Goal: Information Seeking & Learning: Learn about a topic

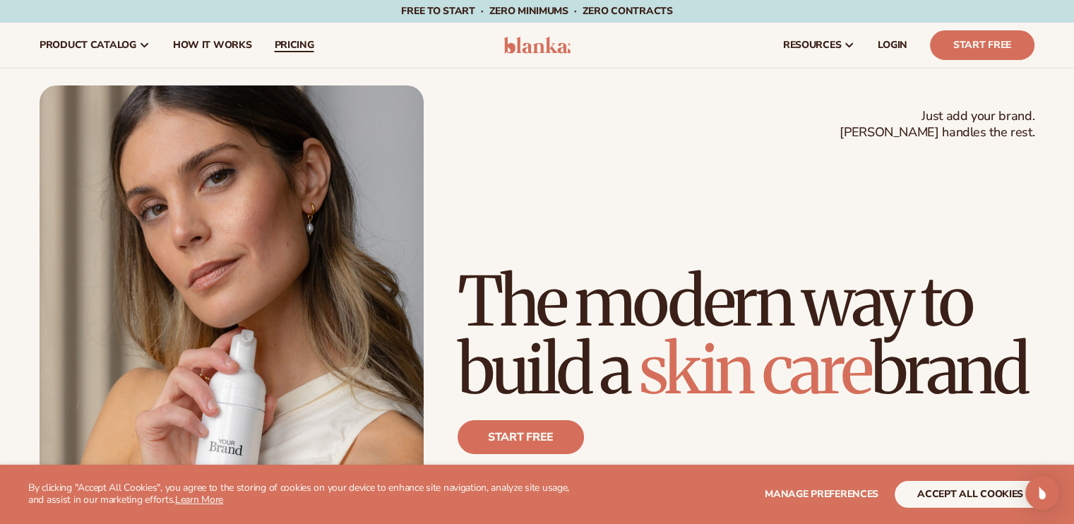
click at [285, 40] on span "pricing" at bounding box center [294, 45] width 40 height 11
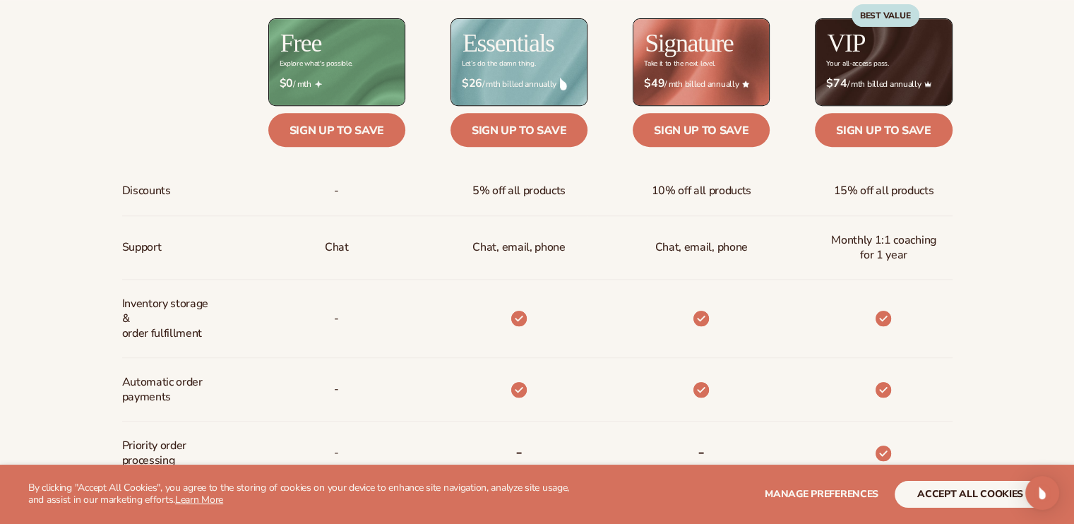
scroll to position [636, 0]
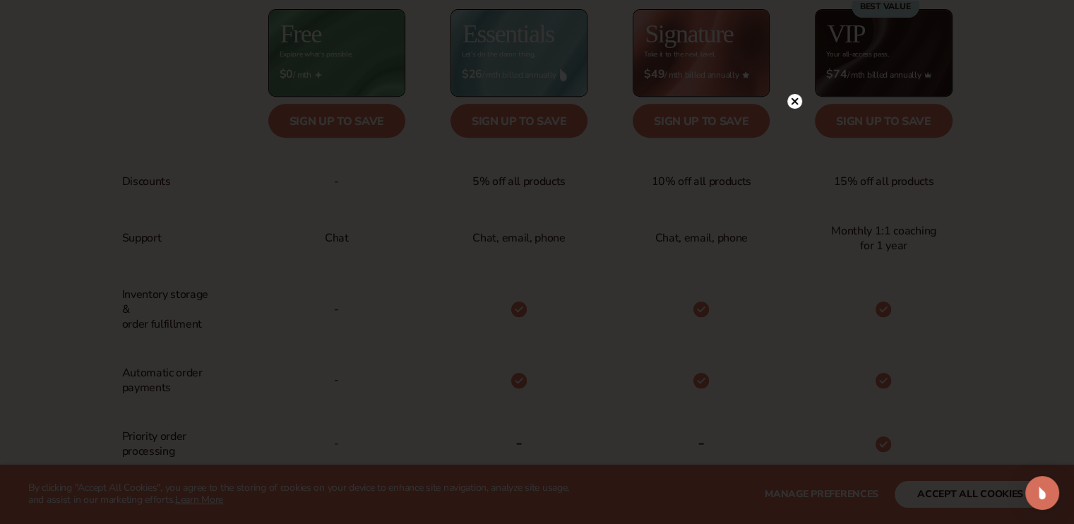
click at [794, 101] on icon at bounding box center [794, 100] width 7 height 7
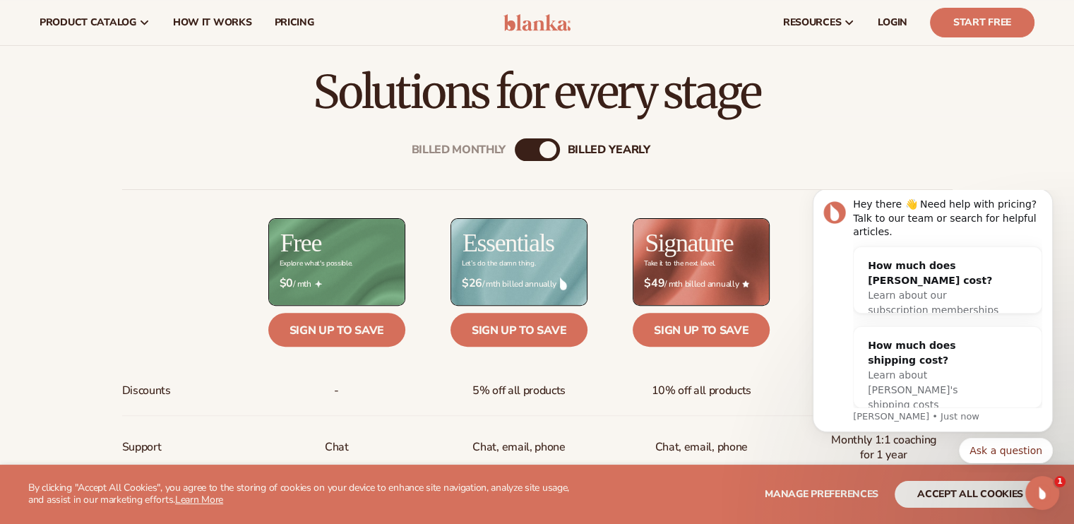
scroll to position [424, 0]
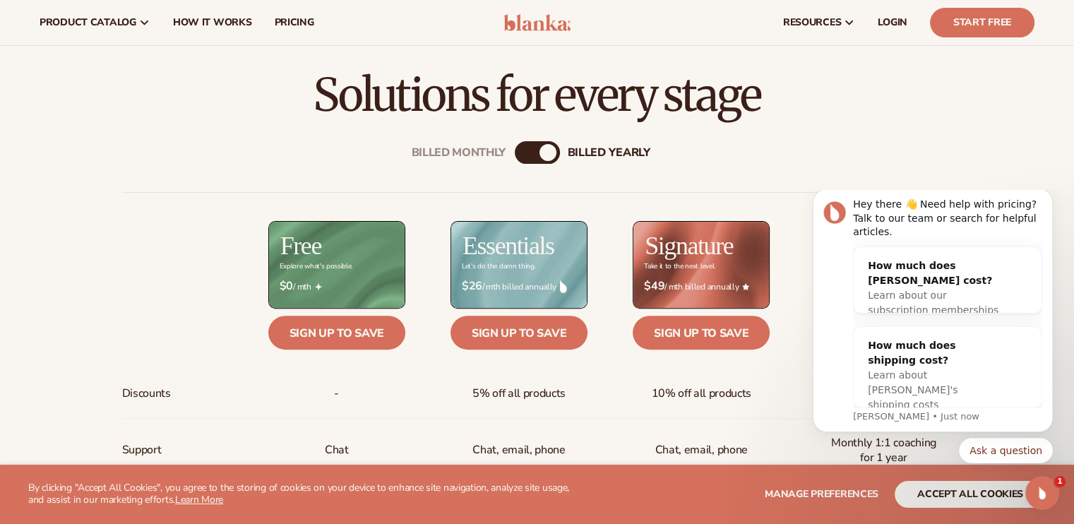
click at [526, 150] on div "Billed Monthly" at bounding box center [523, 152] width 17 height 17
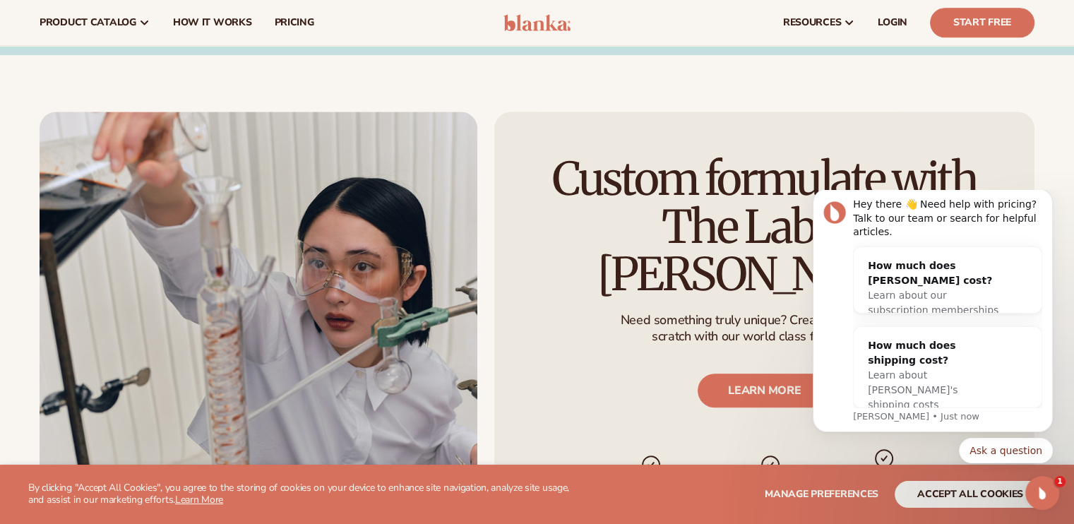
scroll to position [1271, 0]
